Goal: Task Accomplishment & Management: Manage account settings

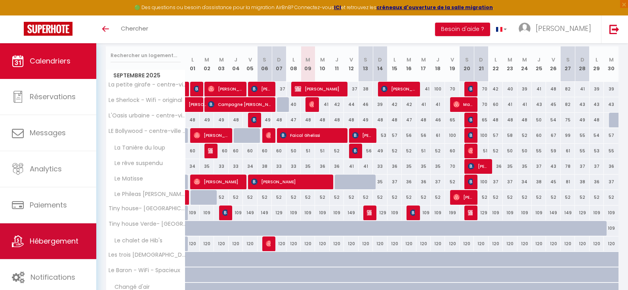
click at [81, 253] on link "Hébergement" at bounding box center [48, 241] width 96 height 36
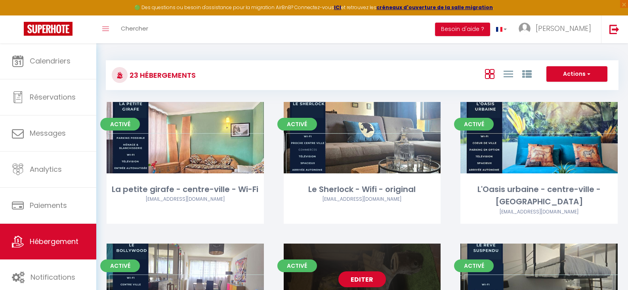
click at [356, 271] on link "Editer" at bounding box center [363, 279] width 48 height 16
select select "3"
select select "2"
select select "1"
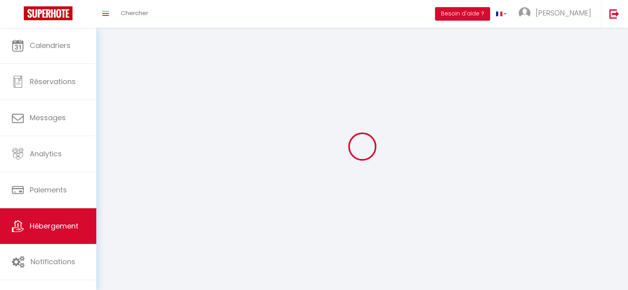
select select
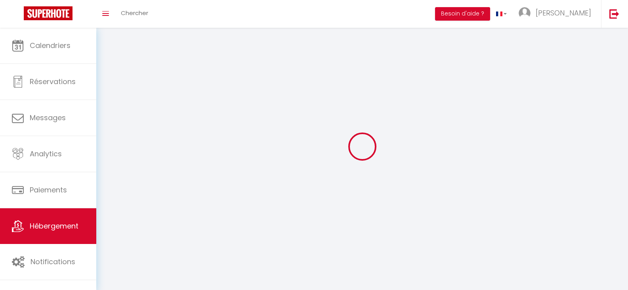
checkbox input "false"
select select
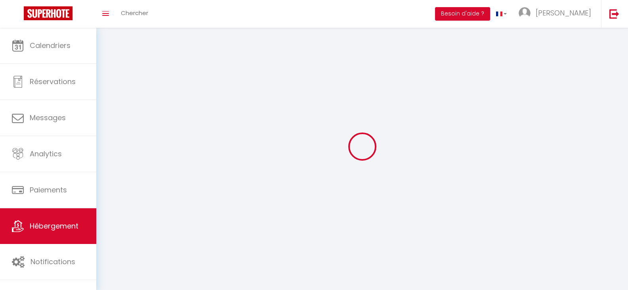
select select
select select "1"
select select
select select "28"
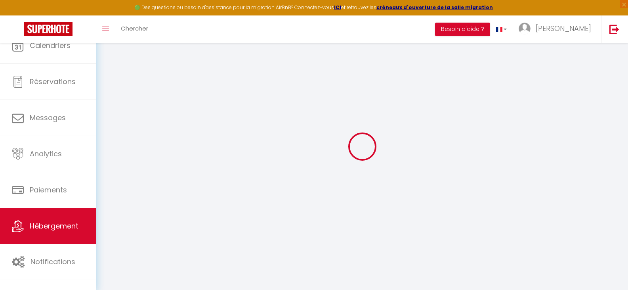
select select
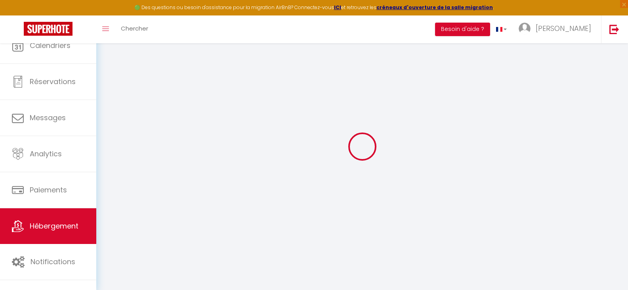
select select
checkbox input "false"
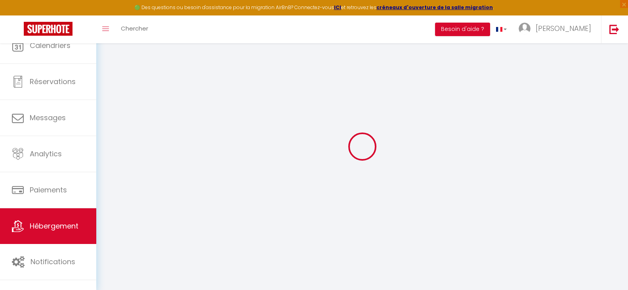
select select
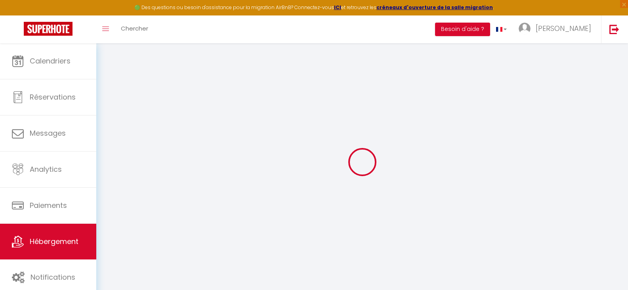
select select
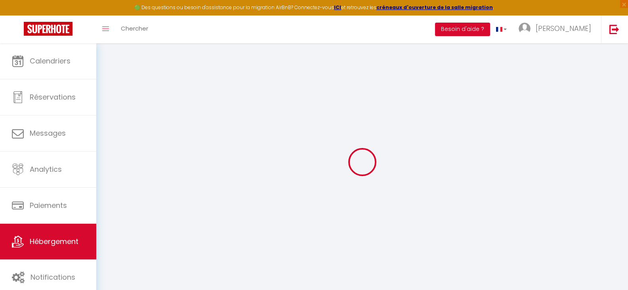
select select
checkbox input "false"
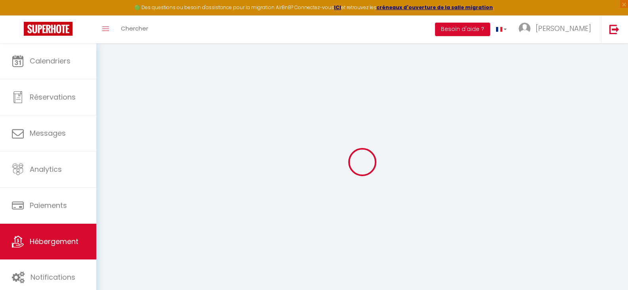
select select
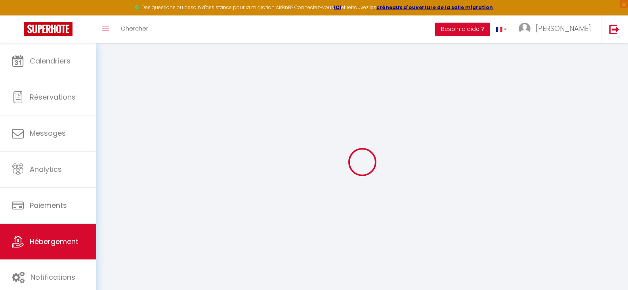
select select
checkbox input "false"
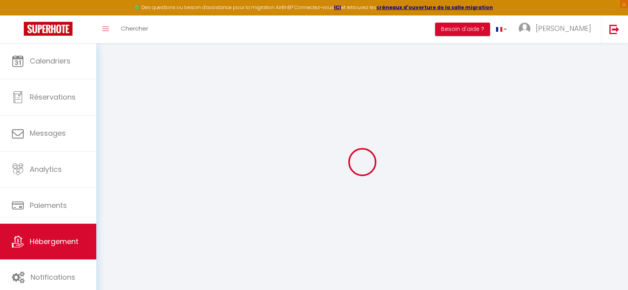
checkbox input "false"
select select
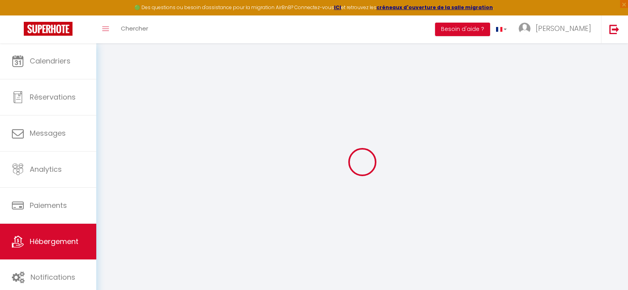
select select
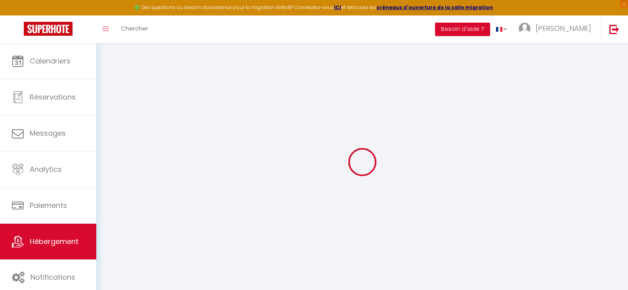
checkbox input "false"
select select
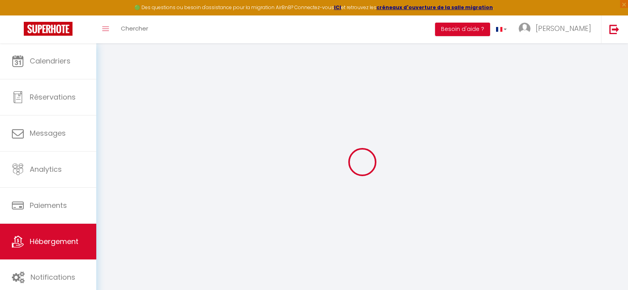
select select
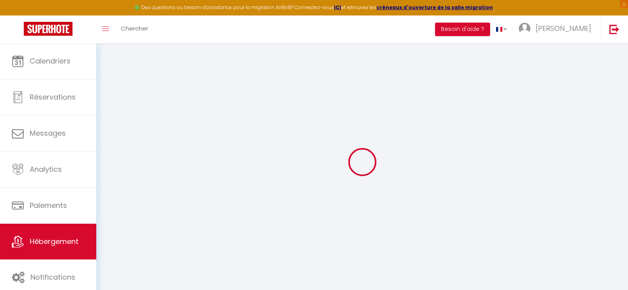
select select
checkbox input "false"
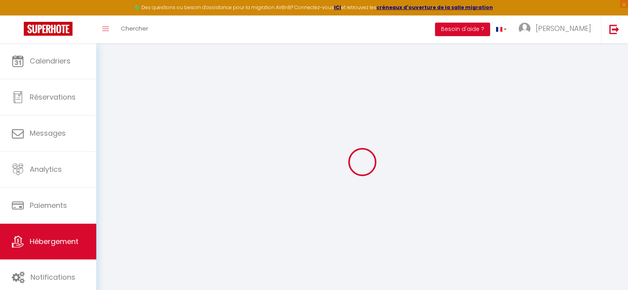
checkbox input "false"
select select
type input "La Tanière du loup"
type input "Jean-Loup"
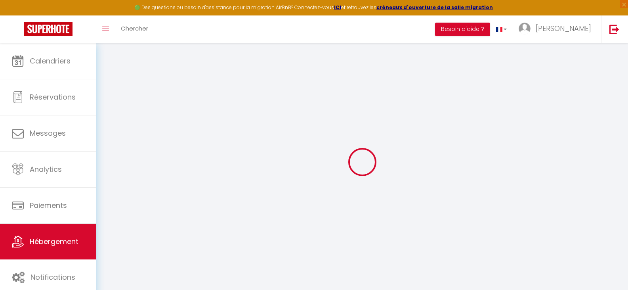
type input "72000"
type input "Le Mans"
type input "60"
type input "35"
type input "1.75"
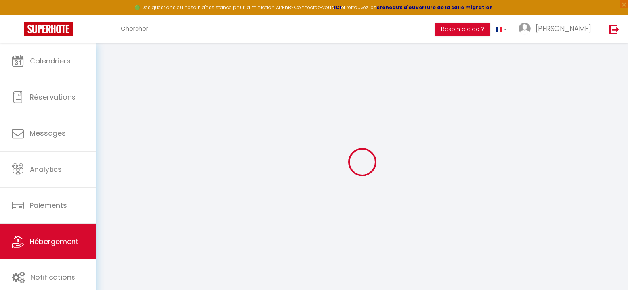
type input "299"
type input "10"
select select
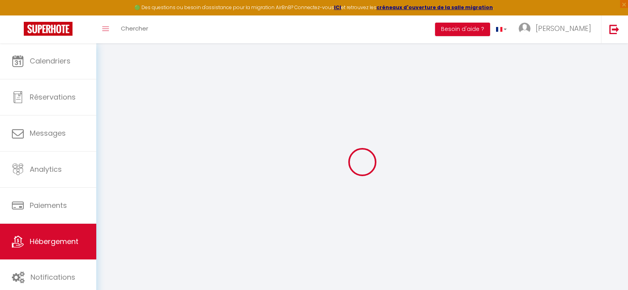
select select
type input "1 rue de la Reine Bérengère"
type input "72000"
type input "Le Mans"
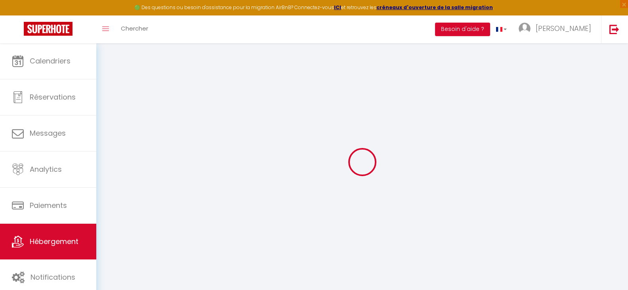
type input "lemans@agence-placid.com"
select select "13300"
checkbox input "false"
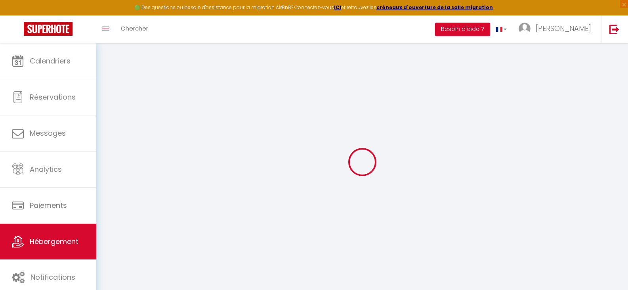
checkbox input "false"
type input "35"
type input "0"
select select
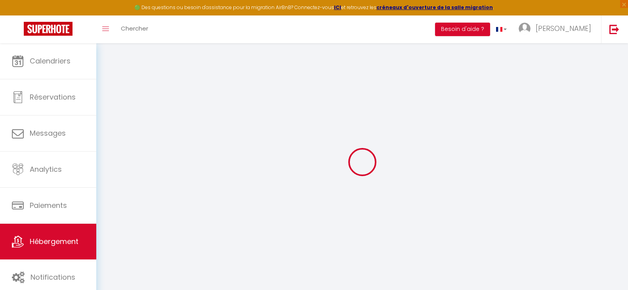
select select
checkbox input "false"
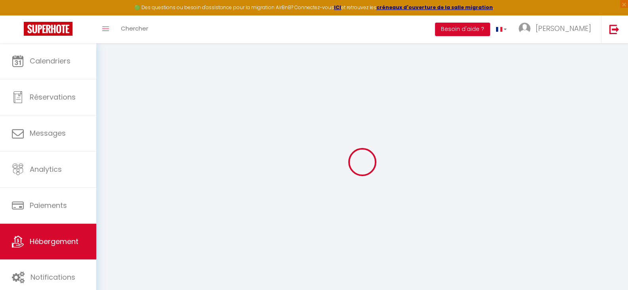
checkbox input "false"
select select "51929"
checkbox input "false"
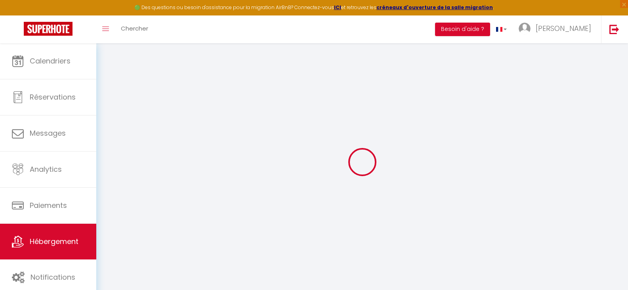
checkbox input "false"
select select "16:00"
select select "19:00"
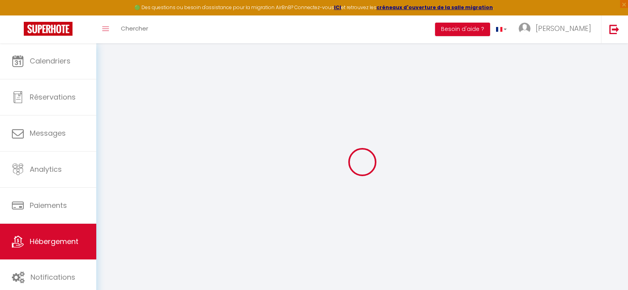
select select "11:00"
select select "30"
select select "120"
checkbox input "false"
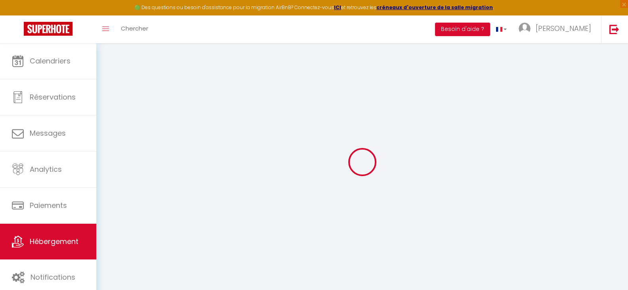
checkbox input "false"
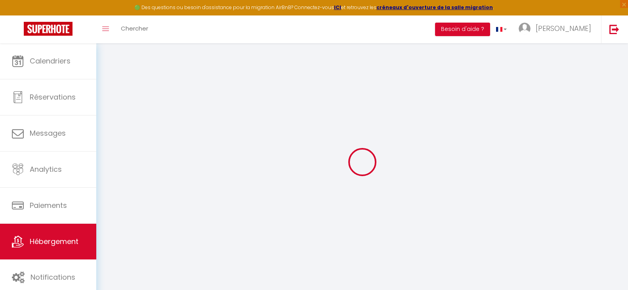
checkbox input "false"
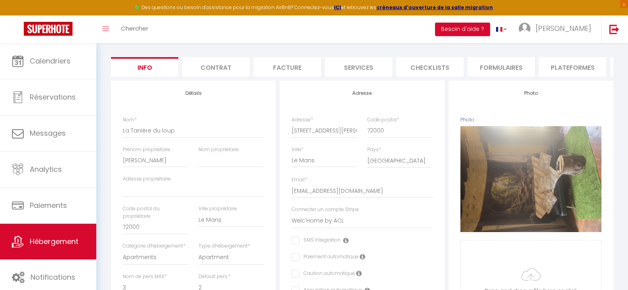
scroll to position [58, 0]
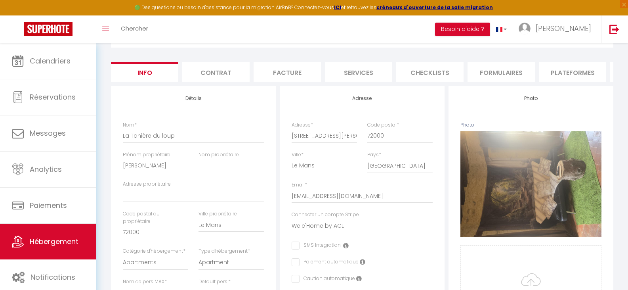
click at [578, 69] on li "Plateformes" at bounding box center [572, 71] width 67 height 19
select select
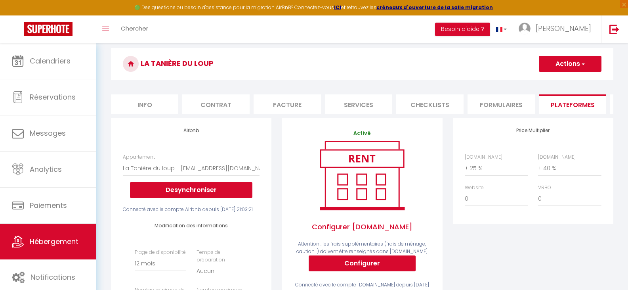
scroll to position [25, 0]
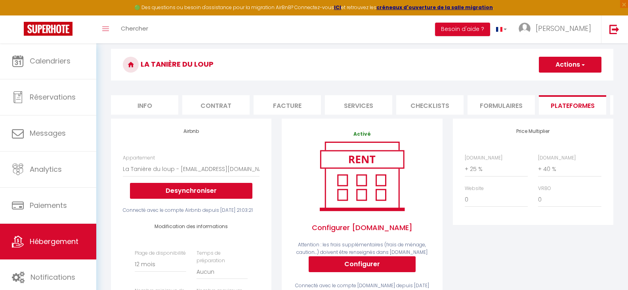
click at [349, 113] on li "Services" at bounding box center [358, 104] width 67 height 19
select select
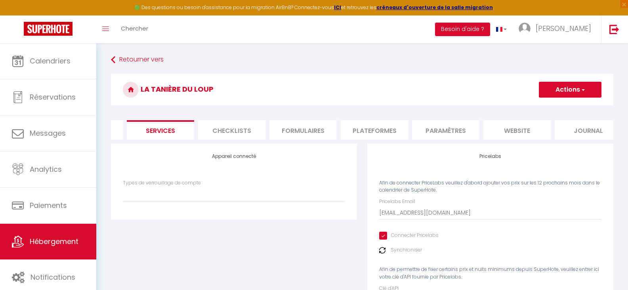
scroll to position [0, 203]
click at [430, 128] on li "Paramètres" at bounding box center [441, 129] width 67 height 19
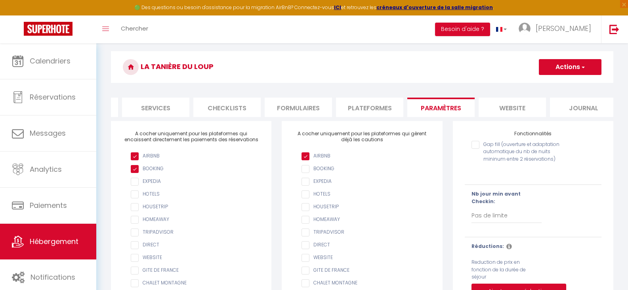
scroll to position [0, 211]
click at [569, 106] on li "Journal" at bounding box center [575, 107] width 67 height 19
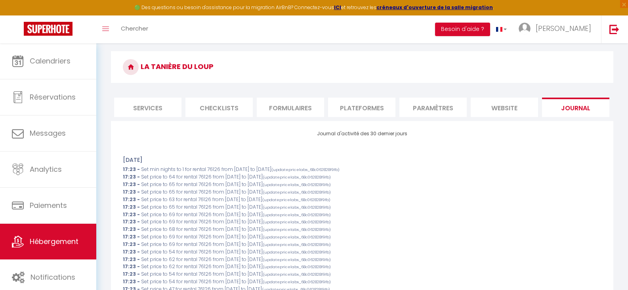
click at [224, 113] on li "Checklists" at bounding box center [219, 107] width 67 height 19
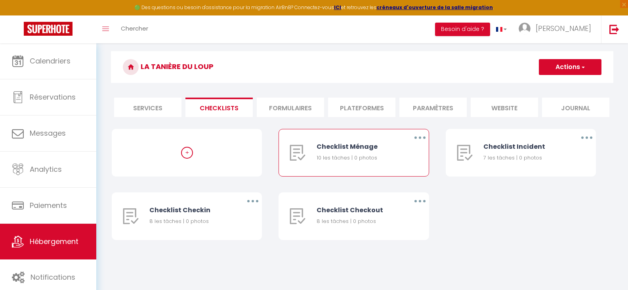
click at [385, 151] on div "Checklist Ménage" at bounding box center [358, 147] width 82 height 10
click at [418, 142] on button "button" at bounding box center [420, 137] width 22 height 13
click at [394, 158] on link "Editer" at bounding box center [399, 155] width 59 height 13
type input "Checklist Ménage"
type input "Procédure à suivre à la fin du ménage"
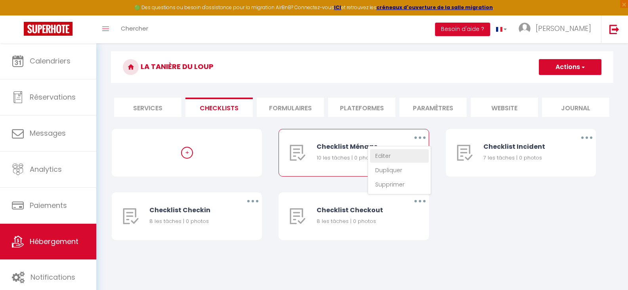
select select
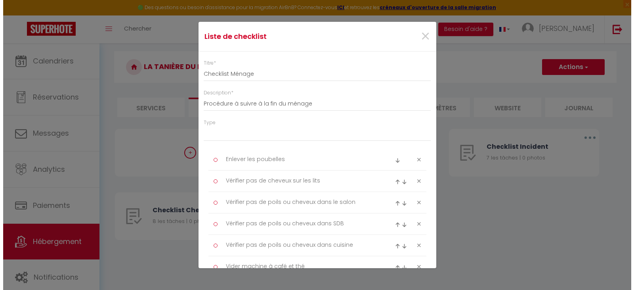
scroll to position [0, 205]
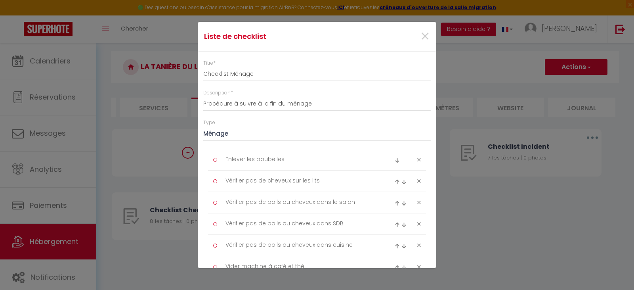
click at [215, 161] on div at bounding box center [215, 160] width 4 height 4
click at [215, 159] on div at bounding box center [215, 160] width 4 height 4
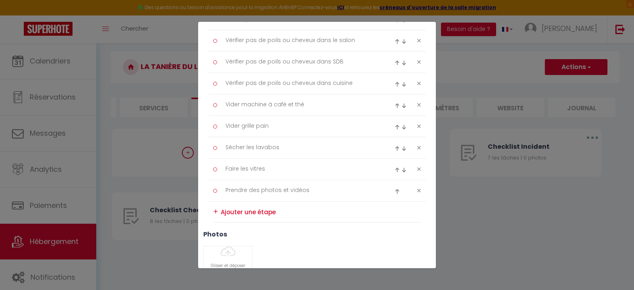
scroll to position [186, 0]
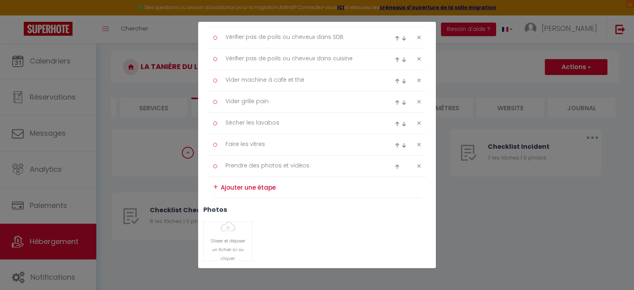
click at [218, 188] on div "+" at bounding box center [215, 187] width 5 height 12
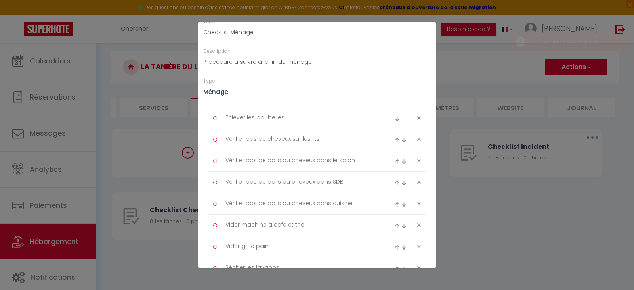
scroll to position [40, 0]
click at [215, 119] on div at bounding box center [215, 120] width 4 height 4
click at [216, 141] on div at bounding box center [215, 141] width 4 height 4
click at [258, 143] on textarea "Vérifier pas de cheveux sur les lits" at bounding box center [301, 140] width 163 height 13
click at [284, 118] on textarea "Enlever les poubelles" at bounding box center [301, 119] width 163 height 13
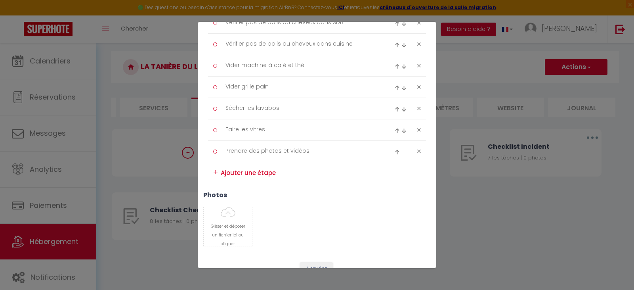
scroll to position [207, 0]
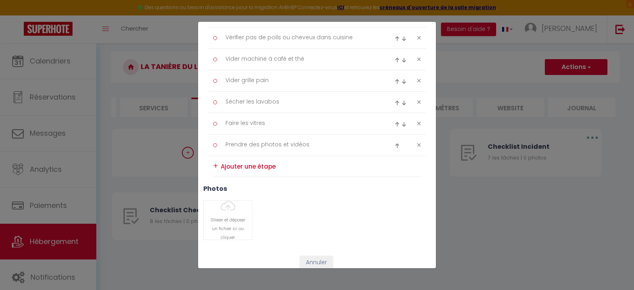
click at [215, 167] on div "+" at bounding box center [215, 166] width 5 height 12
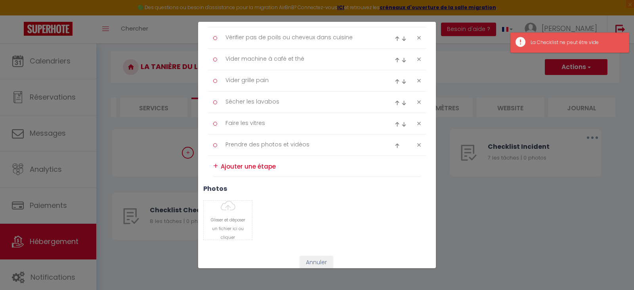
click at [239, 166] on textarea at bounding box center [321, 166] width 200 height 12
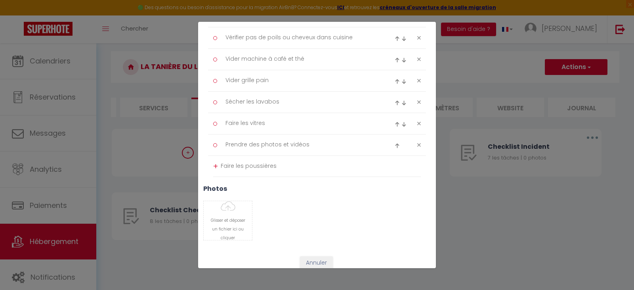
type textarea "Faire les poussières"
click at [215, 165] on div "+" at bounding box center [215, 166] width 5 height 12
click at [395, 167] on img at bounding box center [397, 167] width 5 height 5
type textarea "Faire les poussières"
type textarea "Prendre des photos et vidéos"
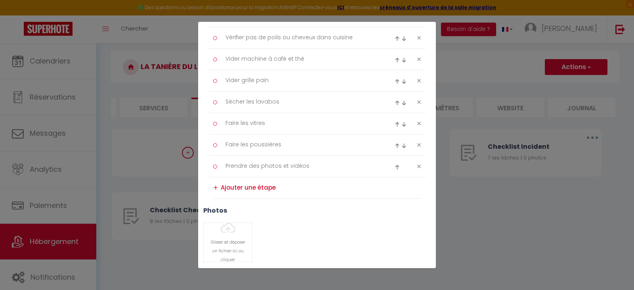
click at [402, 122] on img at bounding box center [404, 124] width 5 height 5
type textarea "Faire les poussières"
click at [402, 145] on img at bounding box center [404, 145] width 5 height 5
type textarea "Prendre des photos et vidéos"
type textarea "Faire les vitres"
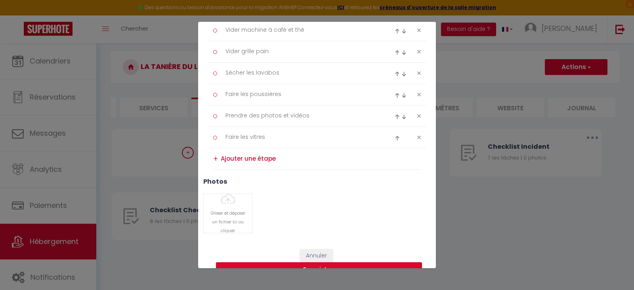
scroll to position [247, 0]
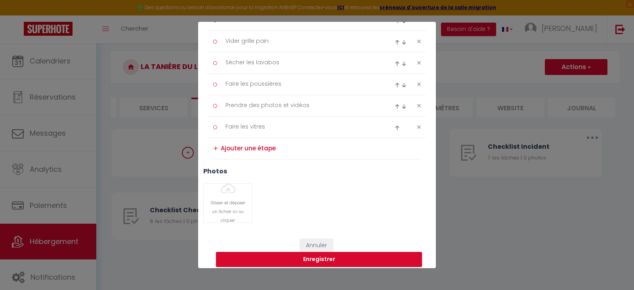
click at [216, 149] on div "+" at bounding box center [215, 148] width 5 height 12
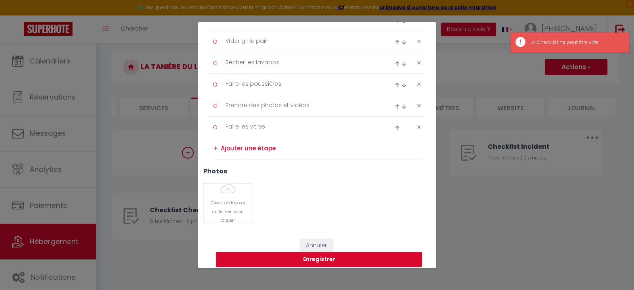
click at [245, 149] on textarea at bounding box center [321, 148] width 200 height 13
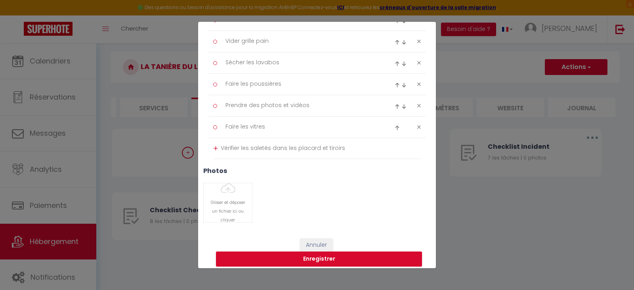
type textarea "Vérifier les saletés dans les placard et tiroirs"
click at [215, 147] on div "+" at bounding box center [215, 148] width 5 height 12
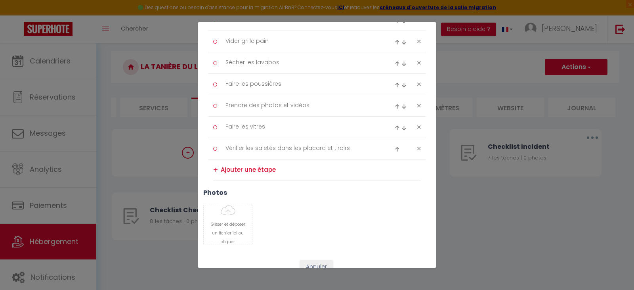
click at [264, 170] on textarea at bounding box center [321, 169] width 200 height 13
type textarea "Vérifier le frigo et le congélateur"
click at [216, 168] on div "+" at bounding box center [215, 170] width 5 height 12
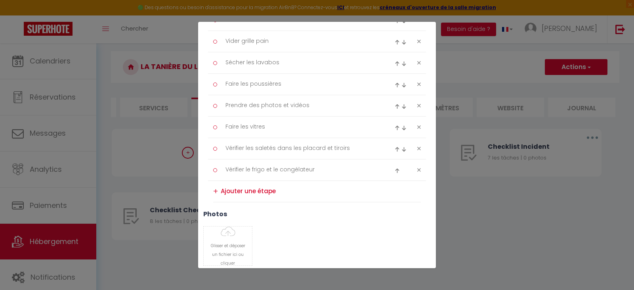
click at [395, 147] on img at bounding box center [397, 149] width 5 height 5
type textarea "Vérifier les saletés dans les placard et tiroirs"
type textarea "Faire les vitres"
click at [395, 127] on img at bounding box center [397, 127] width 5 height 5
type textarea "Vérifier les saletés dans les placard et tiroirs"
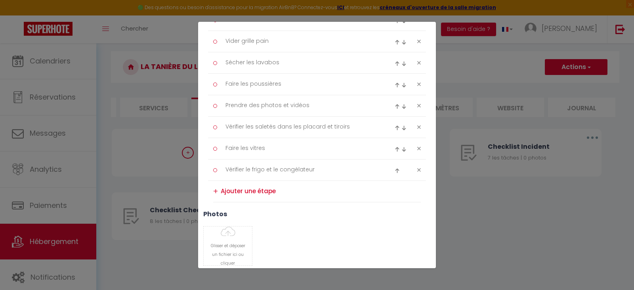
type textarea "Prendre des photos et vidéos"
click at [395, 105] on img at bounding box center [397, 106] width 5 height 5
type textarea "Vérifier les saletés dans les placard et tiroirs"
type textarea "Faire les poussières"
click at [395, 84] on img at bounding box center [397, 84] width 5 height 5
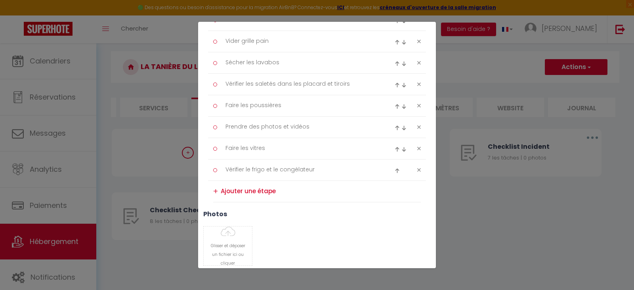
type textarea "Vérifier les saletés dans les placard et tiroirs"
type textarea "Sécher les lavabos"
click at [395, 169] on img at bounding box center [397, 170] width 5 height 5
type textarea "Vérifier le frigo et le congélateur"
type textarea "Faire les vitres"
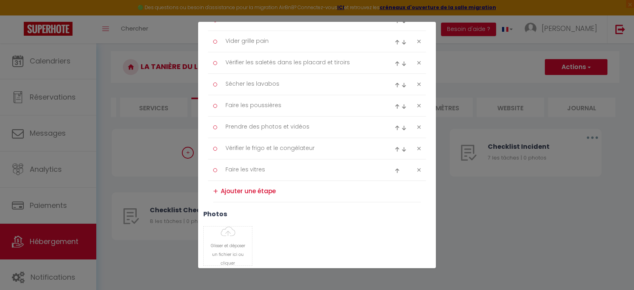
click at [395, 148] on img at bounding box center [397, 149] width 5 height 5
type textarea "Vérifier le frigo et le congélateur"
type textarea "Prendre des photos et vidéos"
click at [395, 130] on img at bounding box center [397, 127] width 5 height 5
type textarea "Vérifier le frigo et le congélateur"
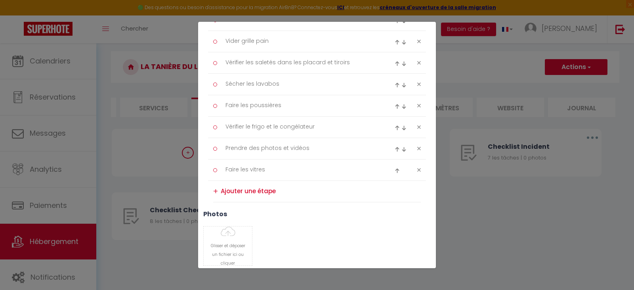
type textarea "Faire les poussières"
click at [402, 85] on img at bounding box center [404, 84] width 5 height 5
type textarea "Vérifier le frigo et le congélateur"
click at [402, 108] on img at bounding box center [404, 106] width 5 height 5
type textarea "Faire les poussières"
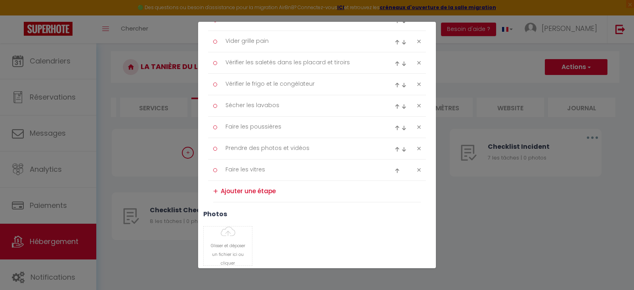
type textarea "Sécher les lavabos"
click at [395, 85] on img at bounding box center [397, 84] width 5 height 5
type textarea "Vérifier le frigo et le congélateur"
type textarea "Vérifier les saletés dans les placard et tiroirs"
click at [395, 63] on img at bounding box center [397, 63] width 5 height 5
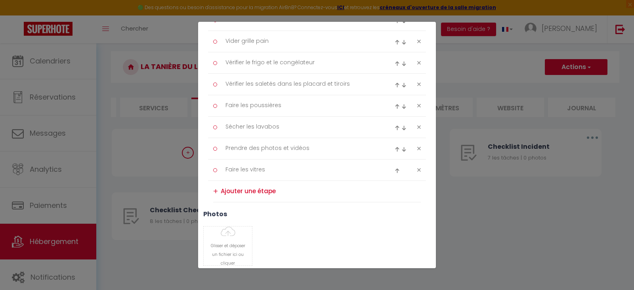
type textarea "Vérifier le frigo et le congélateur"
click at [395, 85] on img at bounding box center [397, 84] width 5 height 5
type textarea "Vérifier les saletés dans les placard et tiroirs"
type textarea "Vider grille pain"
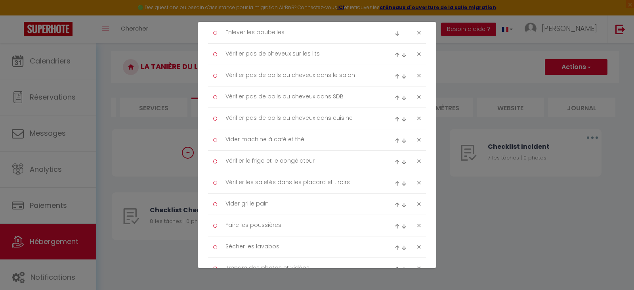
scroll to position [129, 0]
click at [247, 137] on textarea "Vider machine à café et thé" at bounding box center [301, 137] width 163 height 13
click at [239, 137] on textarea "Vider machine à café et thé" at bounding box center [301, 137] width 163 height 13
type textarea "Nettoyer machine à café et thé"
click at [290, 160] on textarea "Vérifier le frigo et le congélateur" at bounding box center [301, 159] width 163 height 13
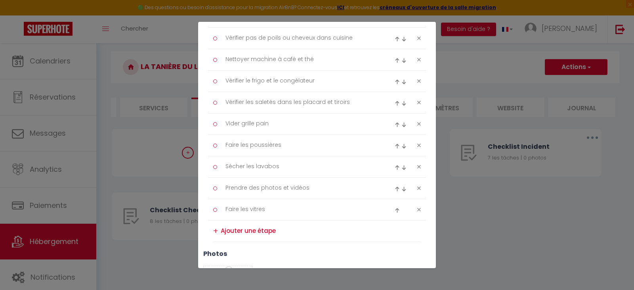
scroll to position [296, 0]
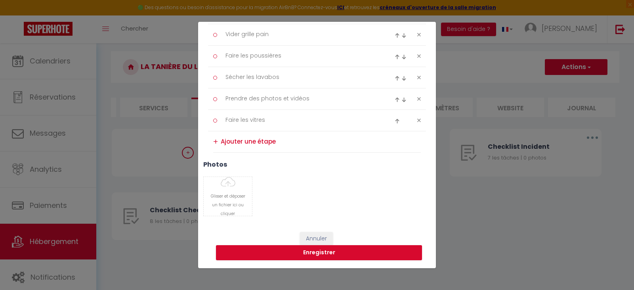
click at [251, 142] on textarea at bounding box center [321, 141] width 200 height 13
type textarea "Vérifier le canapé-lit si propre à l'intérieur"
click at [215, 142] on div "+" at bounding box center [215, 142] width 5 height 12
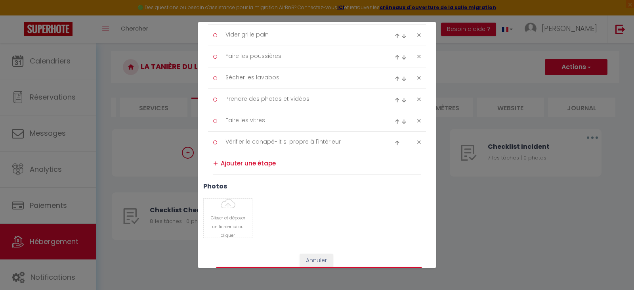
click at [229, 164] on textarea at bounding box center [321, 163] width 200 height 13
click at [395, 143] on img at bounding box center [397, 142] width 5 height 5
type textarea "Vérifier le canapé-lit si propre à l'intérieur"
type textarea "Faire les vitres"
click at [395, 121] on img at bounding box center [397, 121] width 5 height 5
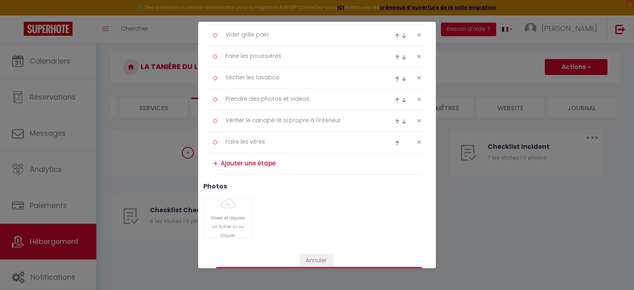
type textarea "Vérifier le canapé-lit si propre à l'intérieur"
type textarea "Prendre des photos et vidéos"
click at [395, 99] on img at bounding box center [397, 100] width 5 height 5
type textarea "Vérifier le canapé-lit si propre à l'intérieur"
type textarea "Sécher les lavabos"
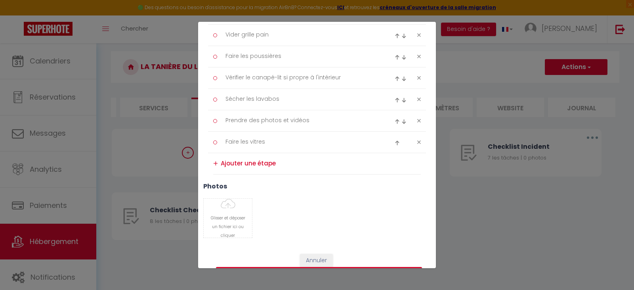
click at [395, 79] on img at bounding box center [397, 78] width 5 height 5
type textarea "Vérifier le canapé-lit si propre à l'intérieur"
type textarea "Faire les poussières"
click at [315, 144] on textarea "Faire les vitres" at bounding box center [301, 142] width 163 height 13
type textarea "Faire les vitres tous les 15 jours ou moins si besoin"
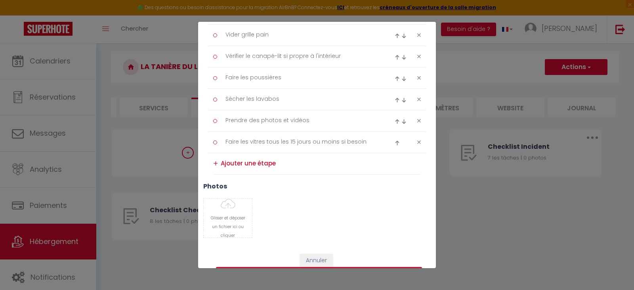
click at [332, 187] on h3 "photos" at bounding box center [317, 186] width 228 height 8
click at [215, 164] on div "+" at bounding box center [215, 163] width 5 height 12
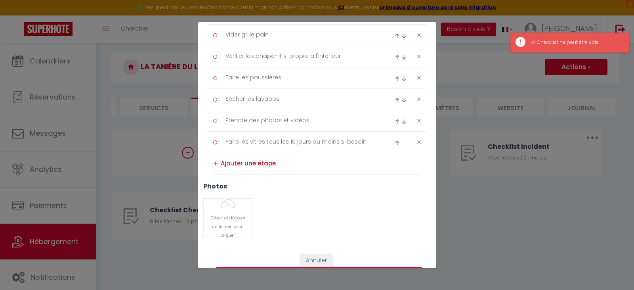
click at [239, 165] on textarea at bounding box center [321, 163] width 200 height 13
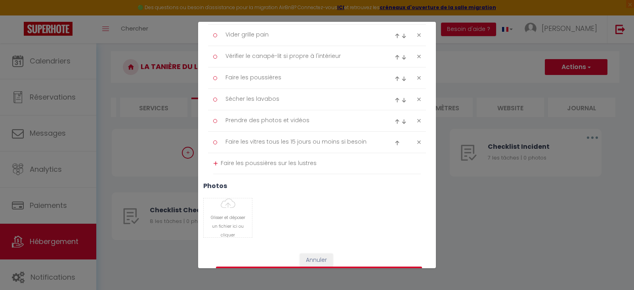
type textarea "Faire les poussières sur les lustres"
click at [216, 163] on div "+" at bounding box center [215, 163] width 5 height 12
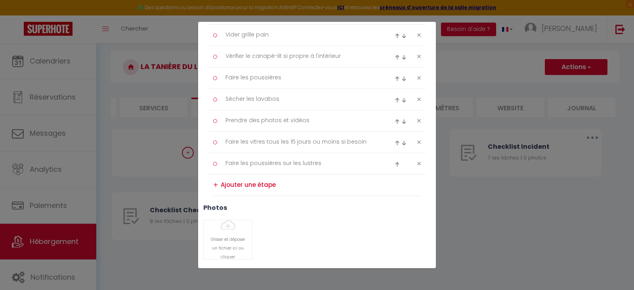
click at [395, 162] on img at bounding box center [397, 164] width 5 height 5
type textarea "Faire les poussières sur les lustres"
type textarea "Faire les vitres tous les 15 jours ou moins si besoin"
click at [335, 142] on textarea "Faire les poussières sur les lustres" at bounding box center [301, 142] width 163 height 13
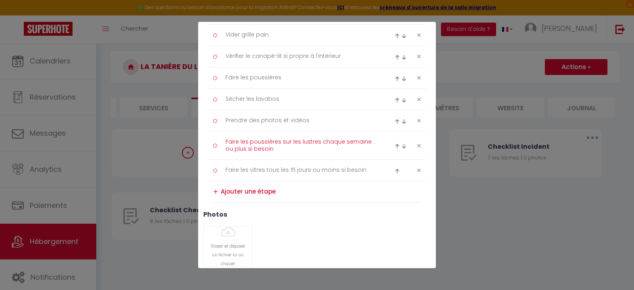
type textarea "Faire les poussières sur les lustres chaque semaine ou plus si besoin"
click at [350, 231] on div "Glisser et déposer un fichier ici ou cliquer Ooops, something wrong happened. R…" at bounding box center [317, 246] width 238 height 40
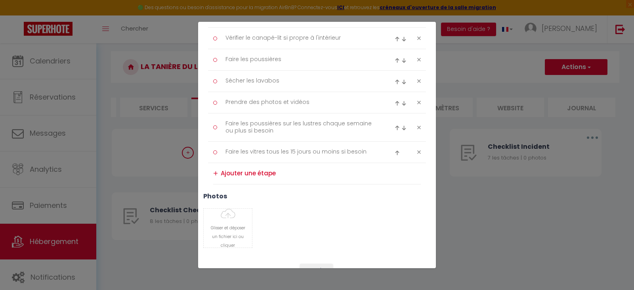
scroll to position [345, 0]
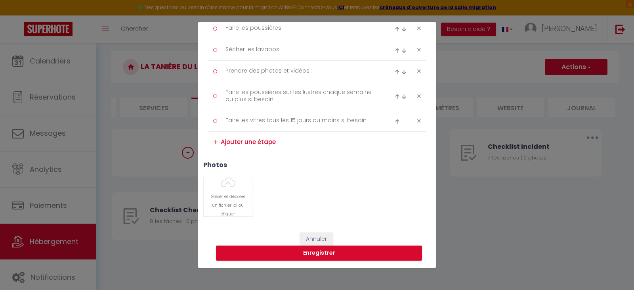
click at [254, 143] on textarea at bounding box center [321, 142] width 200 height 13
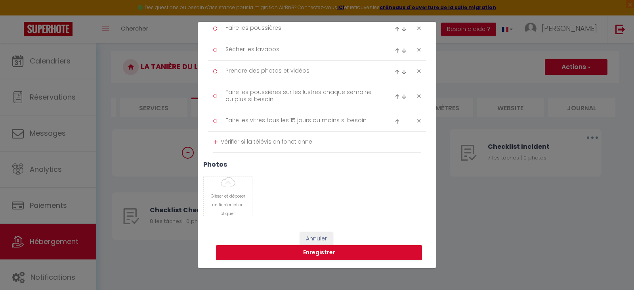
type textarea "Vérifier si la télévision fonctionne"
click at [214, 143] on div "+" at bounding box center [215, 142] width 5 height 12
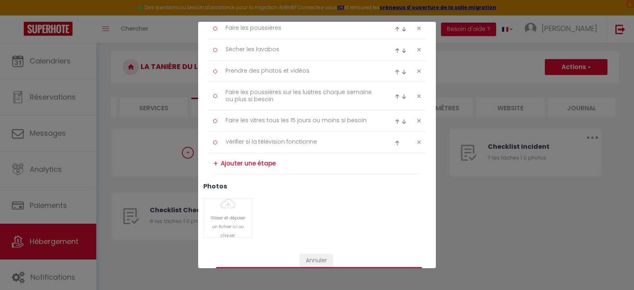
click at [395, 142] on img at bounding box center [397, 142] width 5 height 5
type textarea "Vérifier si la télévision fonctionne"
type textarea "Faire les vitres tous les 15 jours ou moins si besoin"
click at [395, 122] on img at bounding box center [397, 121] width 5 height 5
type textarea "Vérifier si la télévision fonctionne"
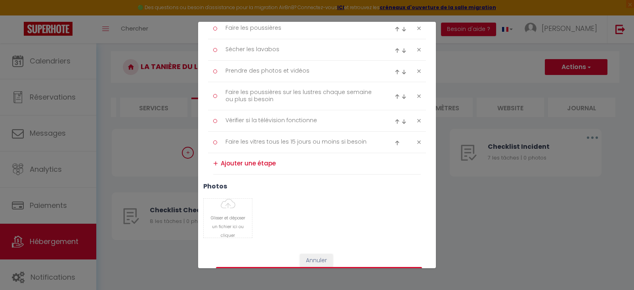
type textarea "Faire les poussières sur les lustres chaque semaine ou plus si besoin"
click at [395, 94] on img at bounding box center [397, 93] width 5 height 5
type textarea "Vérifier si la télévision fonctionne"
type textarea "Prendre des photos et vidéos"
click at [417, 48] on icon at bounding box center [419, 50] width 4 height 6
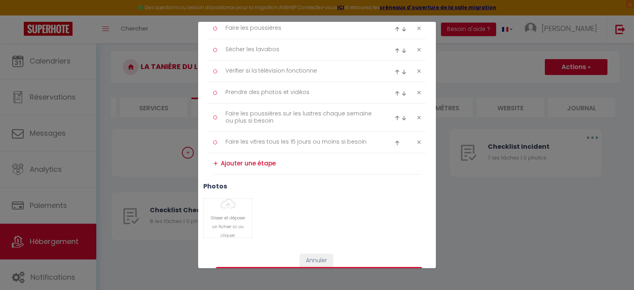
type textarea "Vérifier si la télévision fonctionne"
type textarea "Prendre des photos et vidéos"
type textarea "Faire les poussières sur les lustres chaque semaine ou plus si besoin"
type textarea "Faire les vitres tous les 15 jours ou moins si besoin"
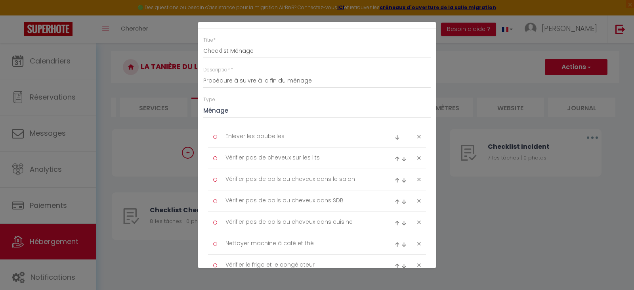
scroll to position [25, 0]
drag, startPoint x: 282, startPoint y: 82, endPoint x: 256, endPoint y: 79, distance: 26.8
click at [256, 79] on input "Procédure à suivre à la fin du ménage" at bounding box center [317, 79] width 228 height 14
type input "Procédure à suivre pour le ménage"
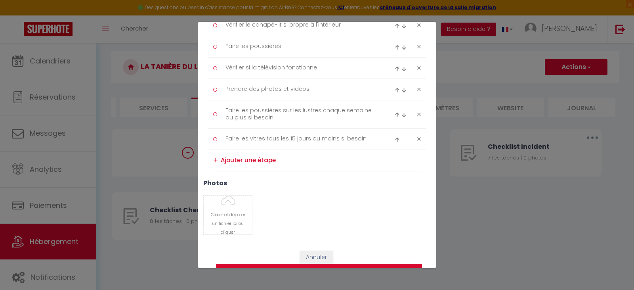
scroll to position [346, 0]
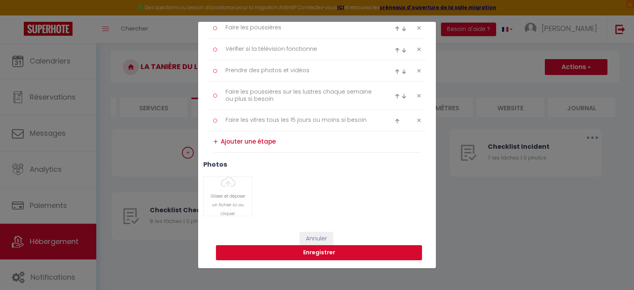
click at [362, 252] on button "Enregistrer" at bounding box center [319, 252] width 206 height 15
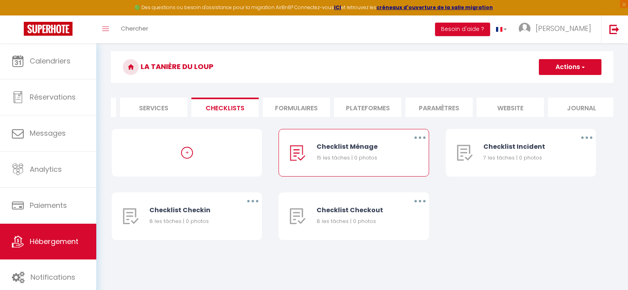
click at [417, 144] on button "button" at bounding box center [420, 137] width 22 height 13
click at [385, 162] on link "Editer" at bounding box center [399, 155] width 59 height 13
type input "Checklist Ménage"
type input "Procédure à suivre pour le ménage"
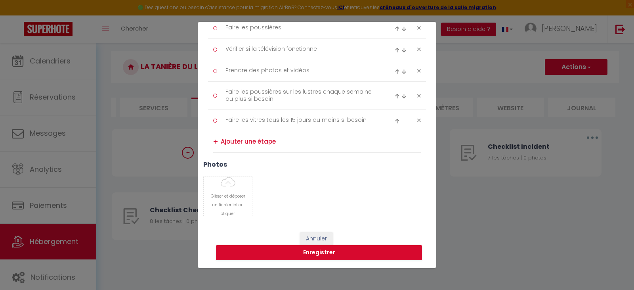
click at [302, 145] on textarea at bounding box center [321, 141] width 200 height 13
click at [216, 143] on div "+" at bounding box center [215, 142] width 5 height 12
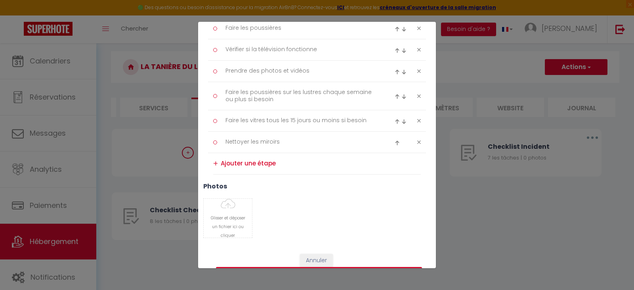
click at [395, 143] on img at bounding box center [397, 142] width 5 height 5
click at [395, 123] on img at bounding box center [397, 121] width 5 height 5
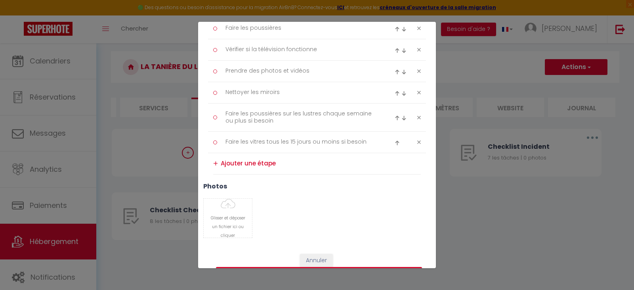
click at [395, 93] on img at bounding box center [397, 93] width 5 height 5
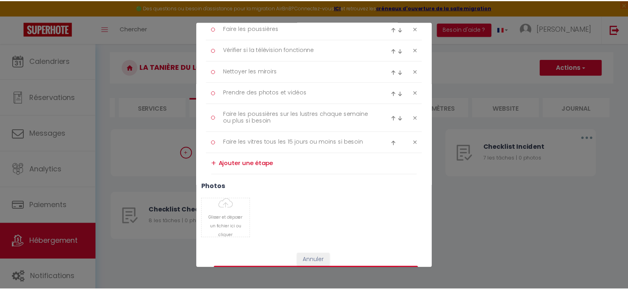
scroll to position [367, 0]
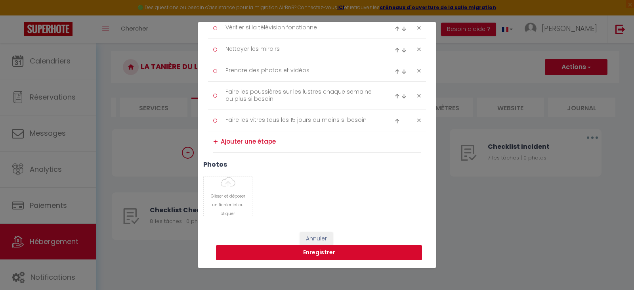
click at [367, 253] on button "Enregistrer" at bounding box center [319, 252] width 206 height 15
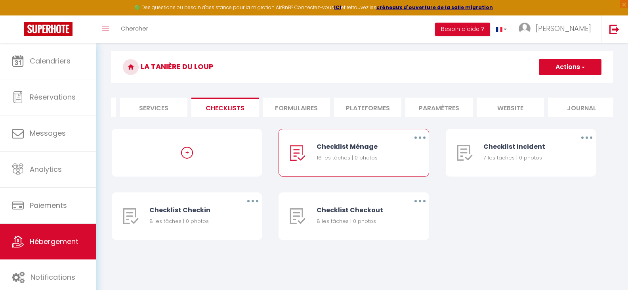
scroll to position [0, 0]
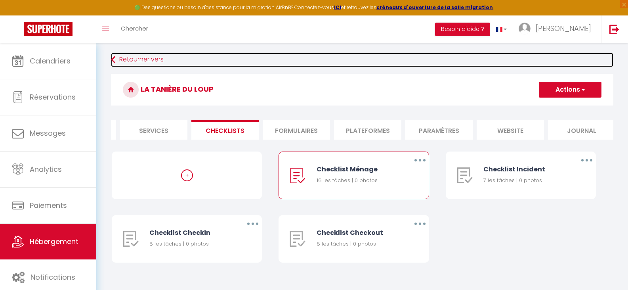
click at [140, 57] on link "Retourner vers" at bounding box center [362, 60] width 503 height 14
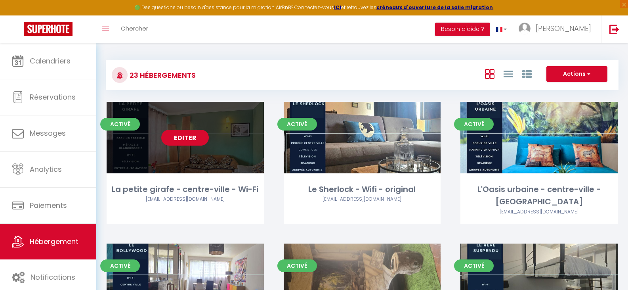
click at [175, 130] on link "Editer" at bounding box center [185, 138] width 48 height 16
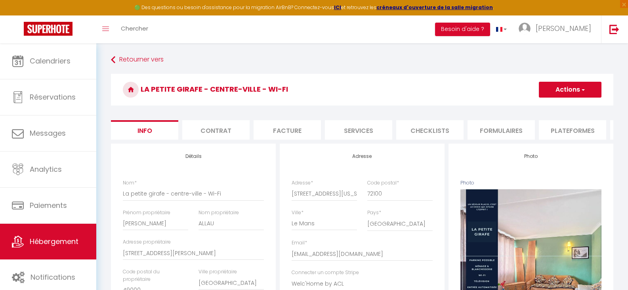
click at [442, 130] on li "Checklists" at bounding box center [429, 129] width 67 height 19
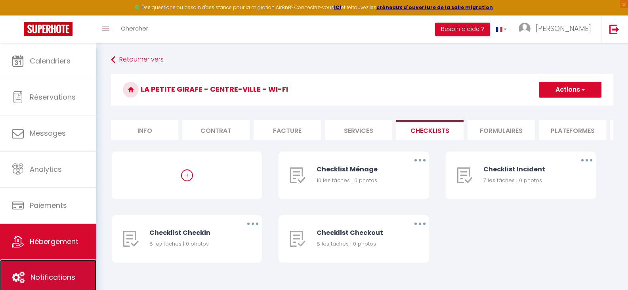
click at [66, 268] on link "Notifications" at bounding box center [48, 277] width 96 height 36
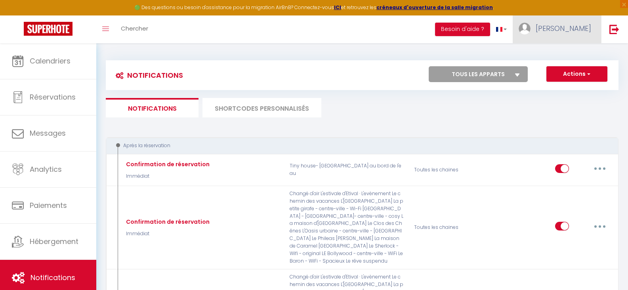
click at [571, 25] on span "[PERSON_NAME]" at bounding box center [564, 28] width 56 height 10
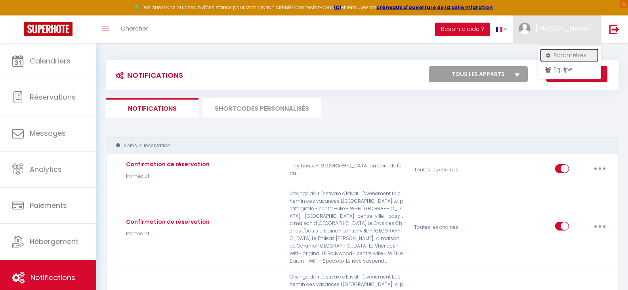
click at [563, 53] on link "Paramètres" at bounding box center [569, 54] width 59 height 13
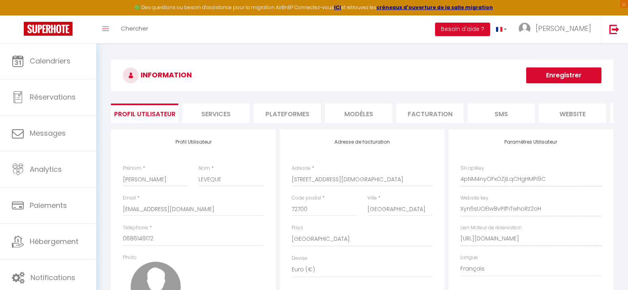
drag, startPoint x: 509, startPoint y: 123, endPoint x: 553, endPoint y: 124, distance: 44.4
click at [553, 123] on ul "Profil Utilisateur Services Plateformes MODÈLES Facturation SMS website Journal" at bounding box center [362, 112] width 503 height 19
click at [362, 111] on li "MODÈLES" at bounding box center [358, 112] width 67 height 19
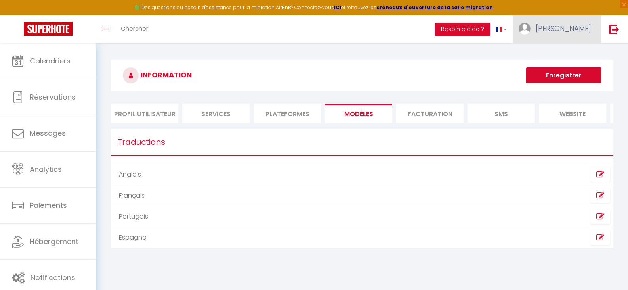
click at [574, 26] on span "[PERSON_NAME]" at bounding box center [564, 28] width 56 height 10
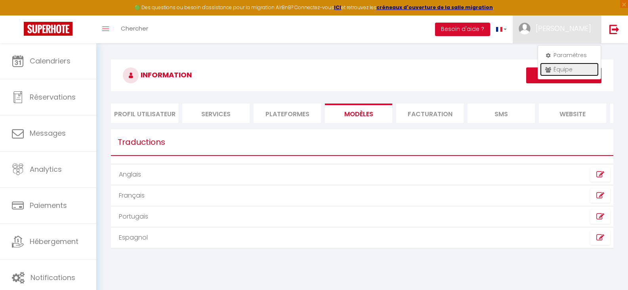
click at [562, 69] on link "Équipe" at bounding box center [569, 69] width 59 height 13
